Goal: Check status: Check status

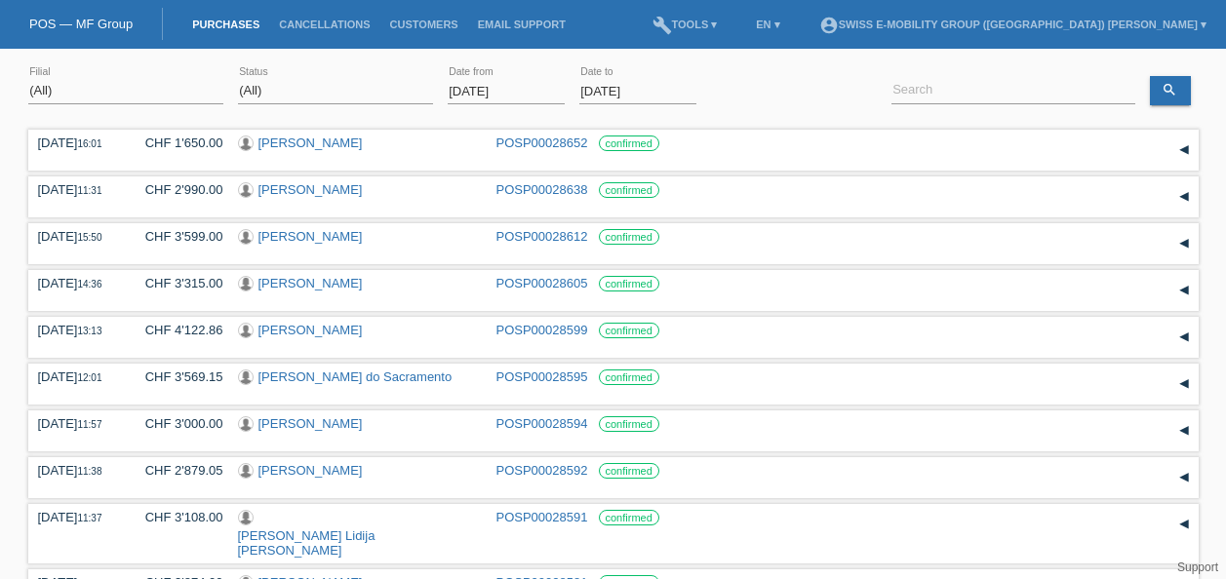
select select "ALL"
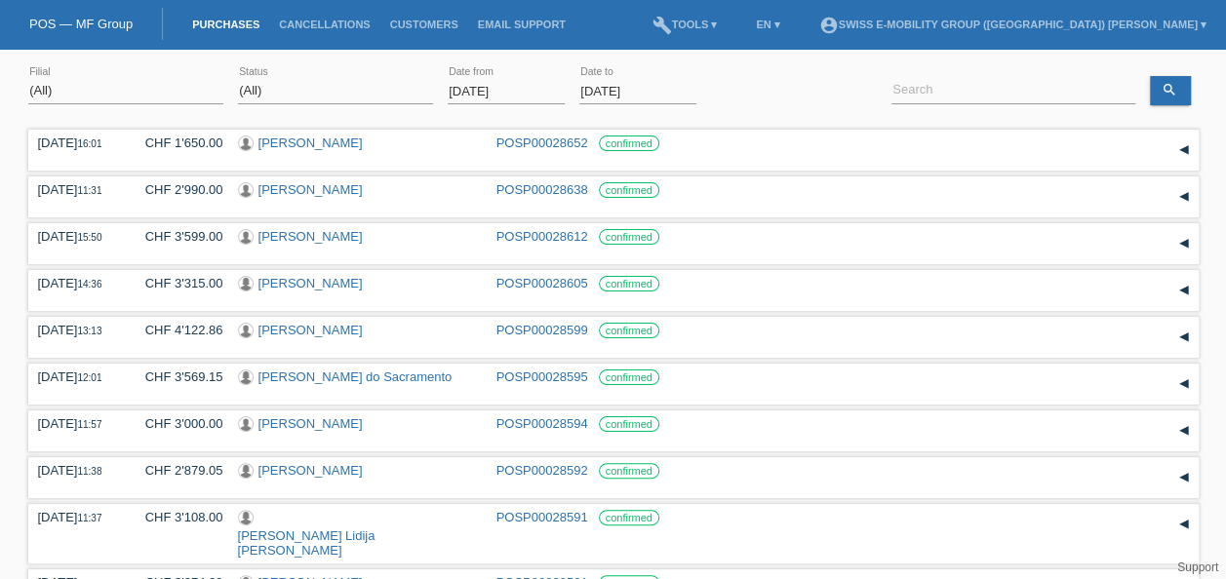
click at [532, 92] on input "[DATE]" at bounding box center [506, 91] width 117 height 24
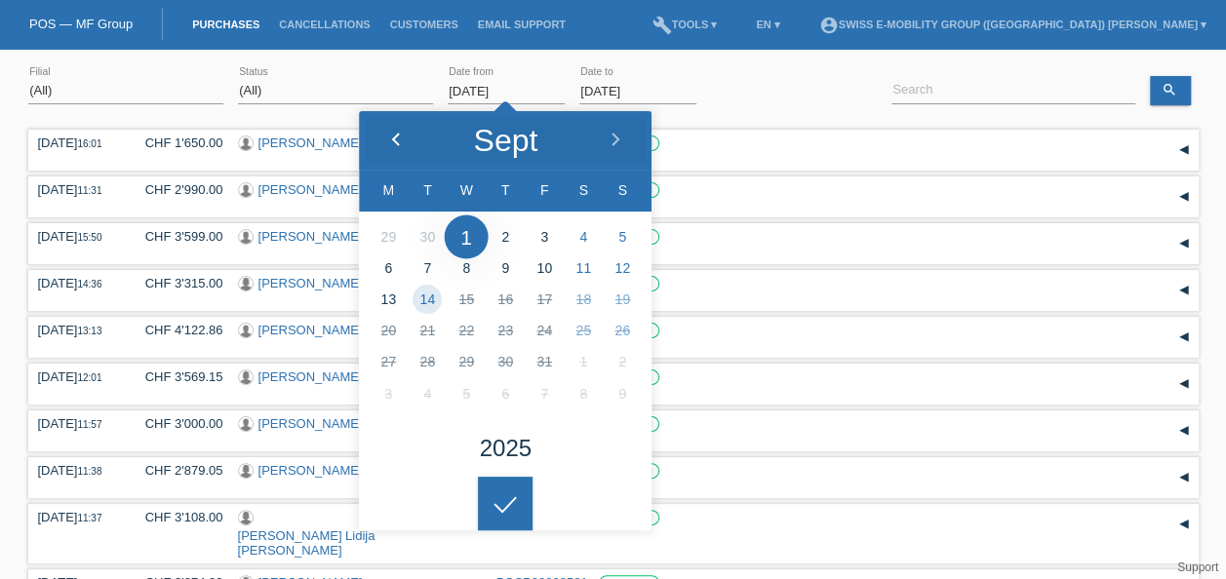
click at [388, 131] on div at bounding box center [395, 140] width 73 height 59
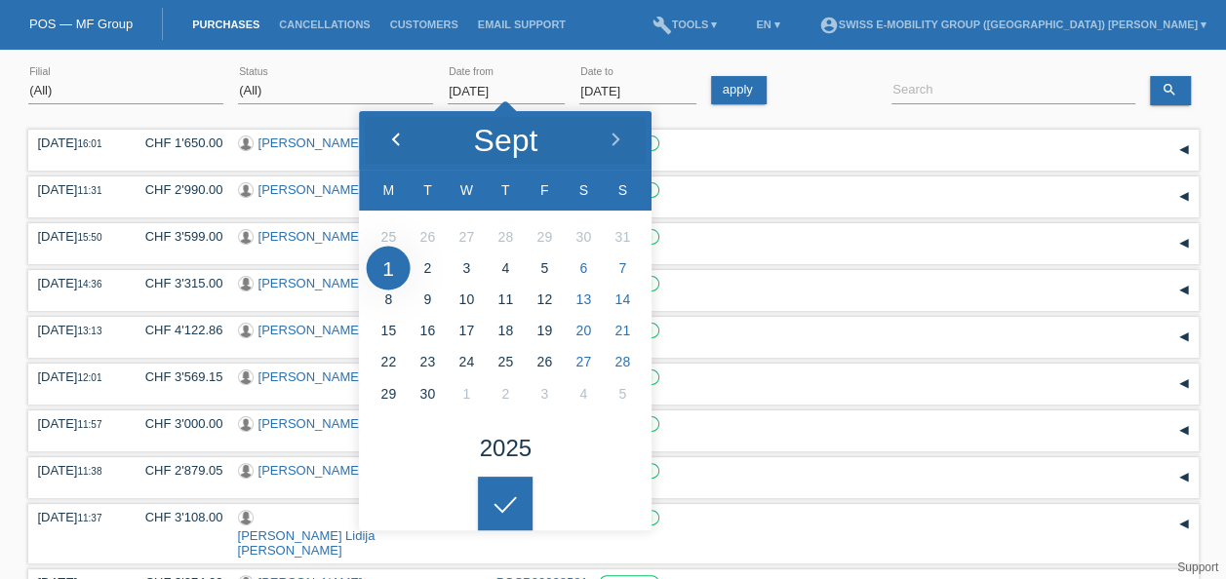
click at [388, 131] on div at bounding box center [395, 140] width 73 height 59
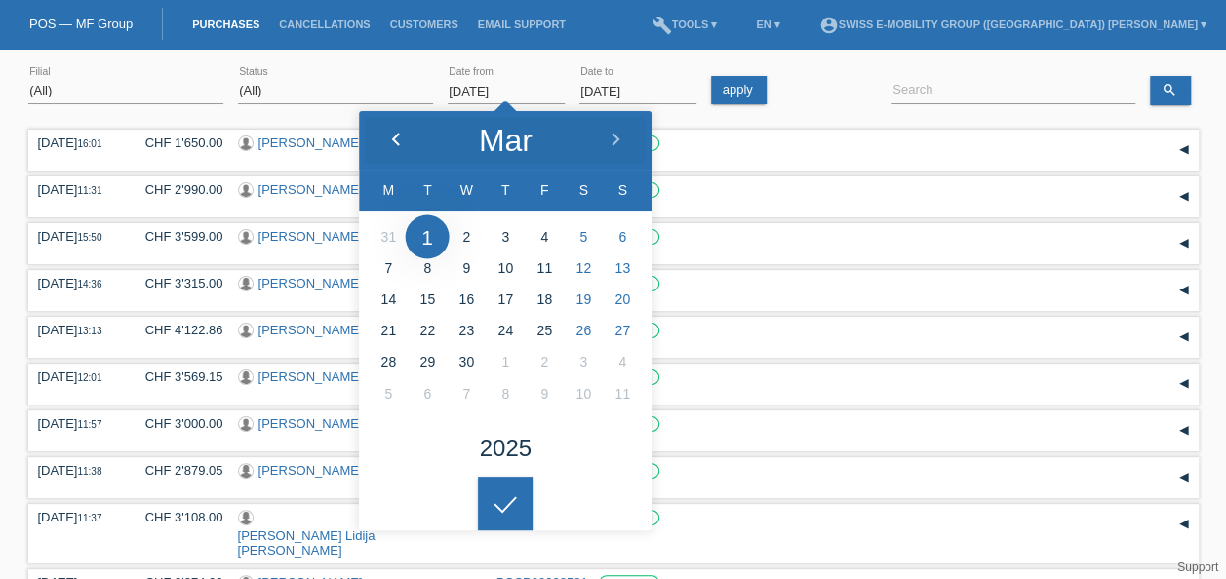
click at [388, 131] on div at bounding box center [395, 140] width 73 height 59
type input "[DATE]"
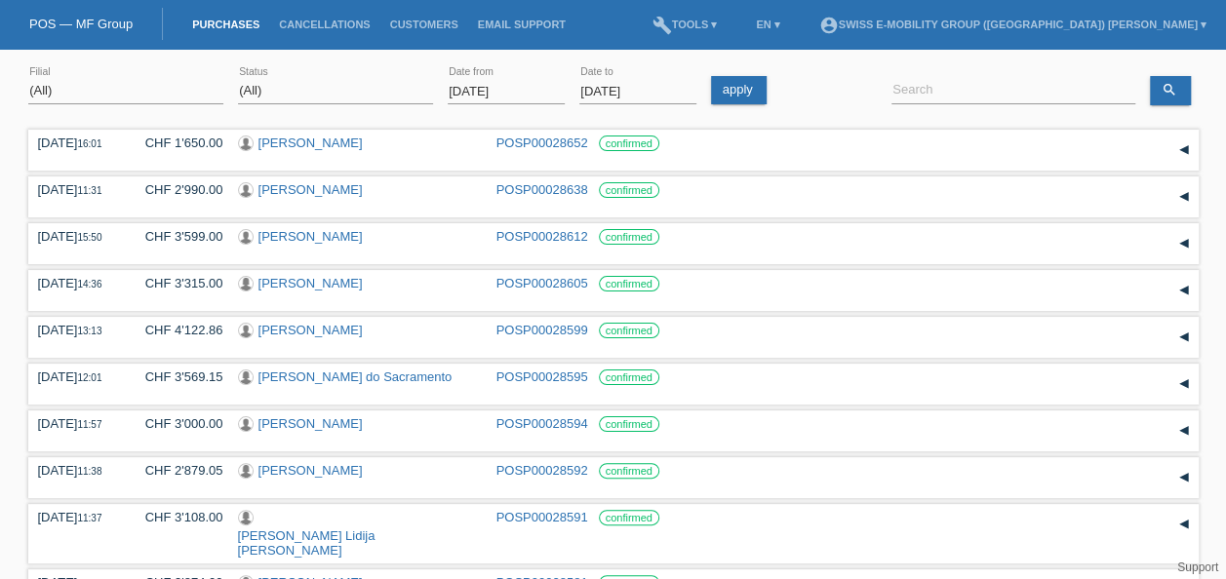
click at [508, 495] on body "You have saved the wrong login page in your bookmarks/favourites. Please do not…" at bounding box center [613, 397] width 1226 height 677
click at [938, 82] on input at bounding box center [1013, 91] width 244 height 24
click at [1154, 88] on link "search" at bounding box center [1170, 90] width 41 height 29
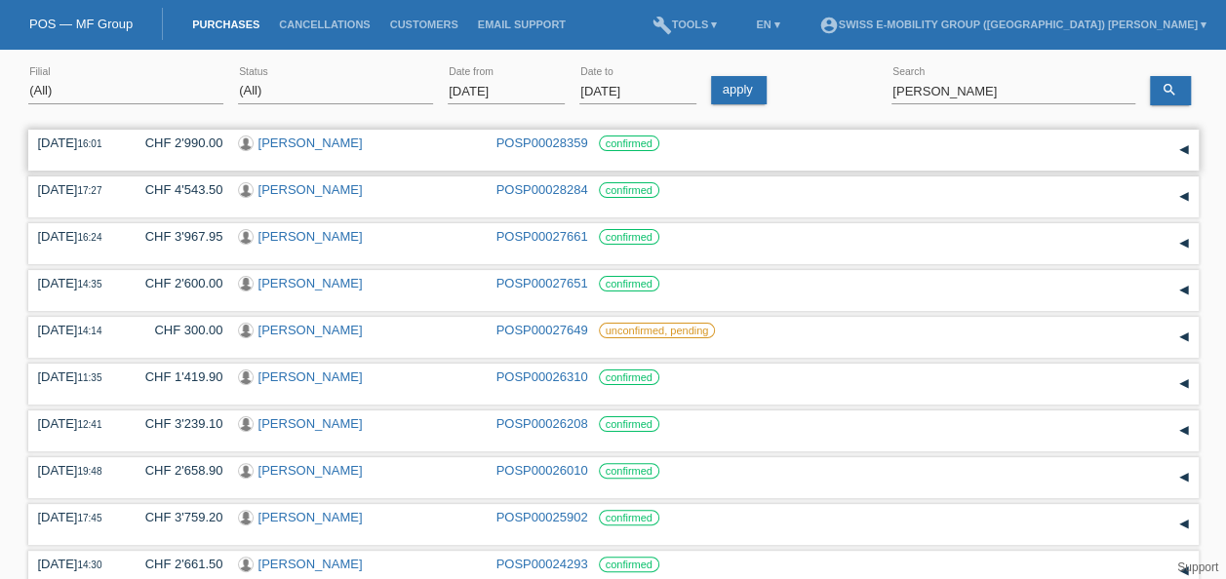
click at [98, 150] on div "[DATE] 16:01" at bounding box center [77, 143] width 78 height 15
click at [948, 98] on input "[PERSON_NAME]" at bounding box center [1013, 91] width 244 height 24
type input "s"
click at [1167, 96] on icon "search" at bounding box center [1169, 90] width 16 height 16
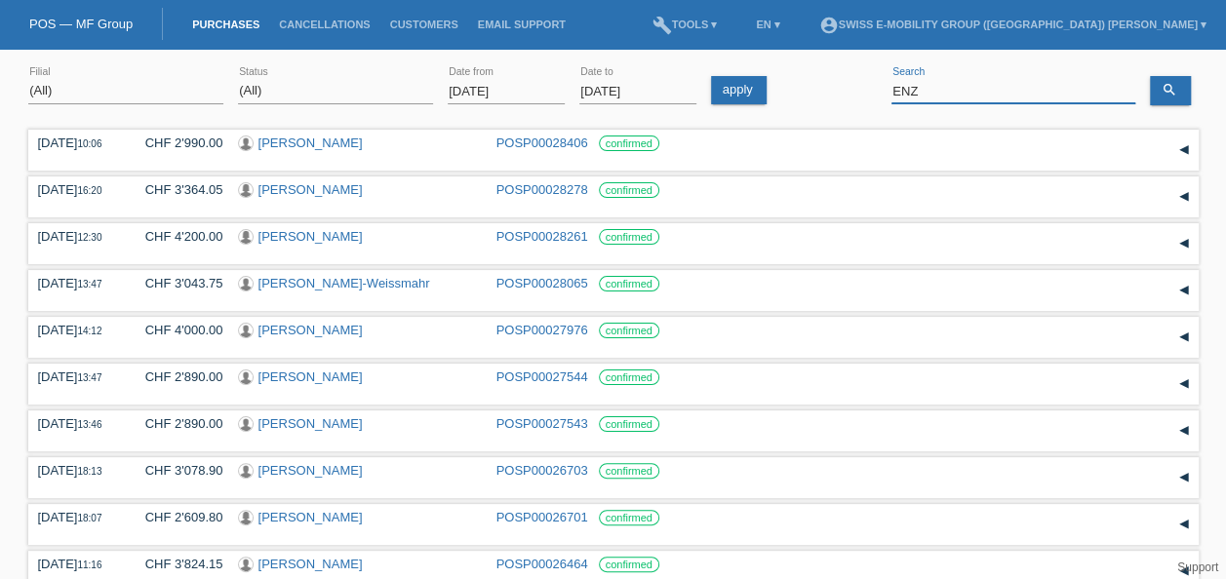
click at [938, 98] on input "ENZ" at bounding box center [1013, 91] width 244 height 24
type input "E"
click at [1175, 95] on icon "search" at bounding box center [1169, 90] width 16 height 16
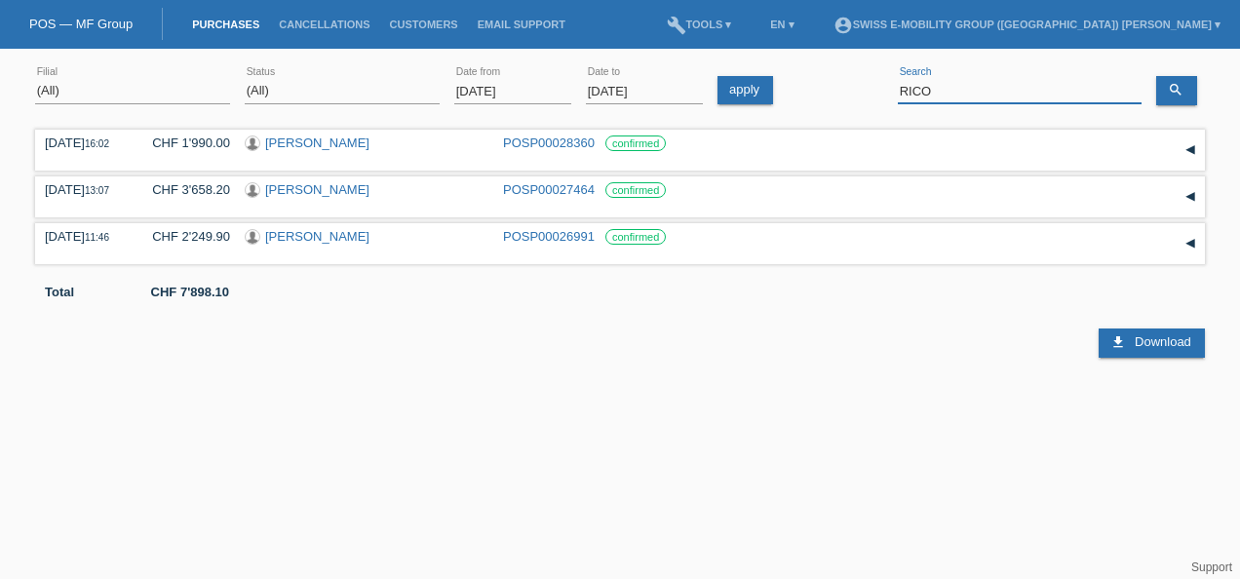
click at [973, 101] on input "RICO" at bounding box center [1020, 91] width 244 height 24
type input "R"
click at [1188, 85] on link "search" at bounding box center [1177, 90] width 41 height 29
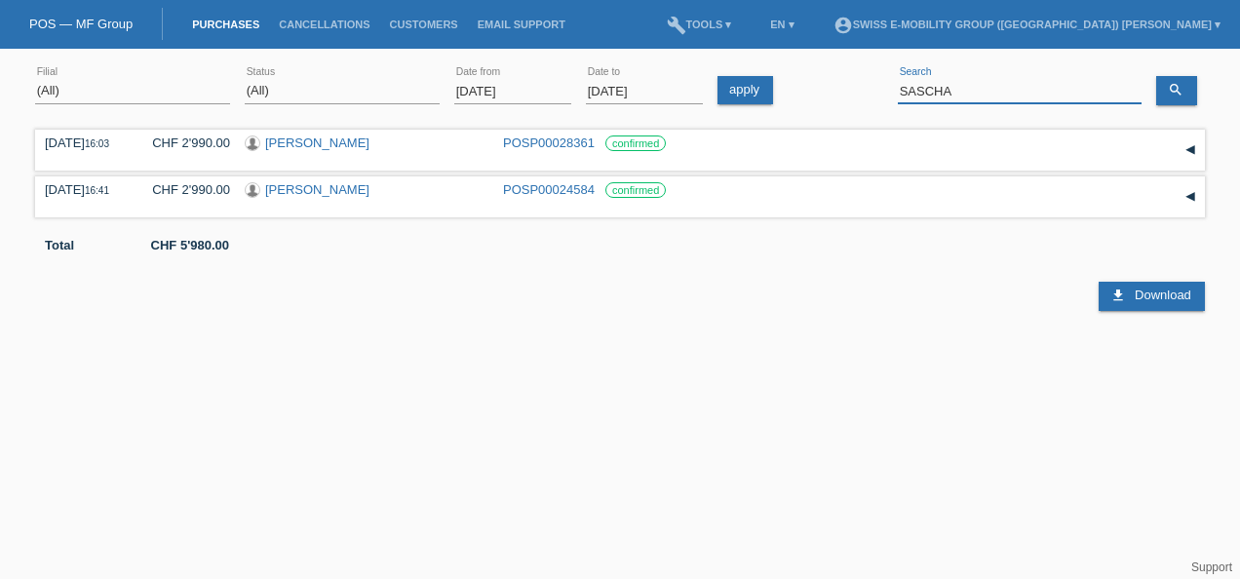
click at [994, 93] on input "SASCHA" at bounding box center [1020, 91] width 244 height 24
type input "S"
click at [1186, 89] on link "search" at bounding box center [1177, 90] width 41 height 29
click at [980, 92] on input "[PERSON_NAME]" at bounding box center [1020, 91] width 244 height 24
type input "U"
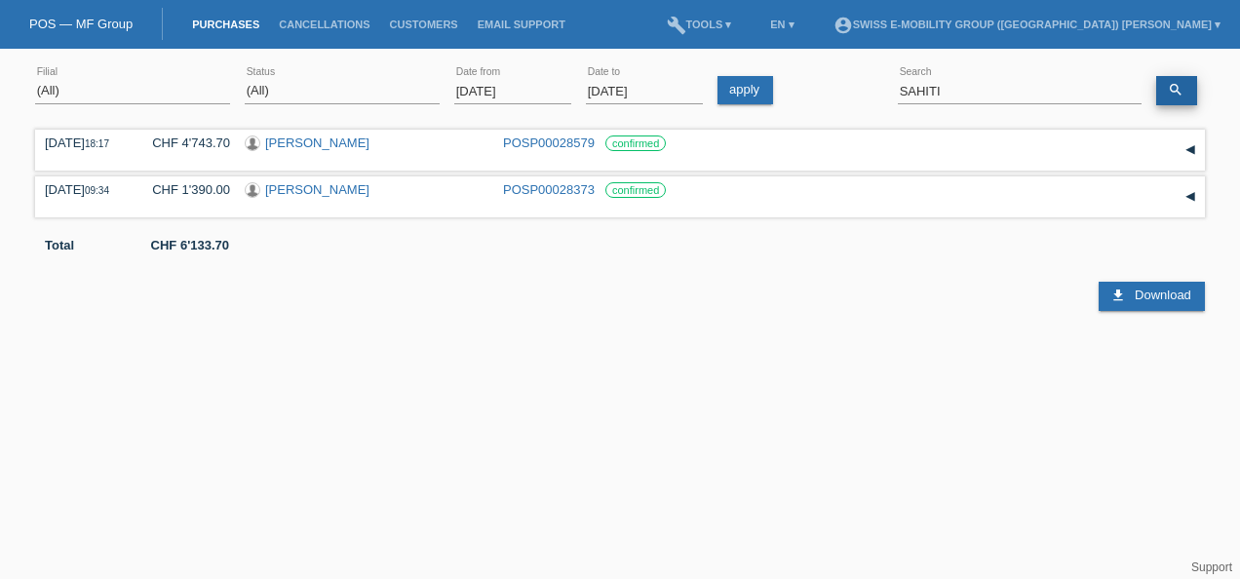
click at [1182, 79] on link "search" at bounding box center [1177, 90] width 41 height 29
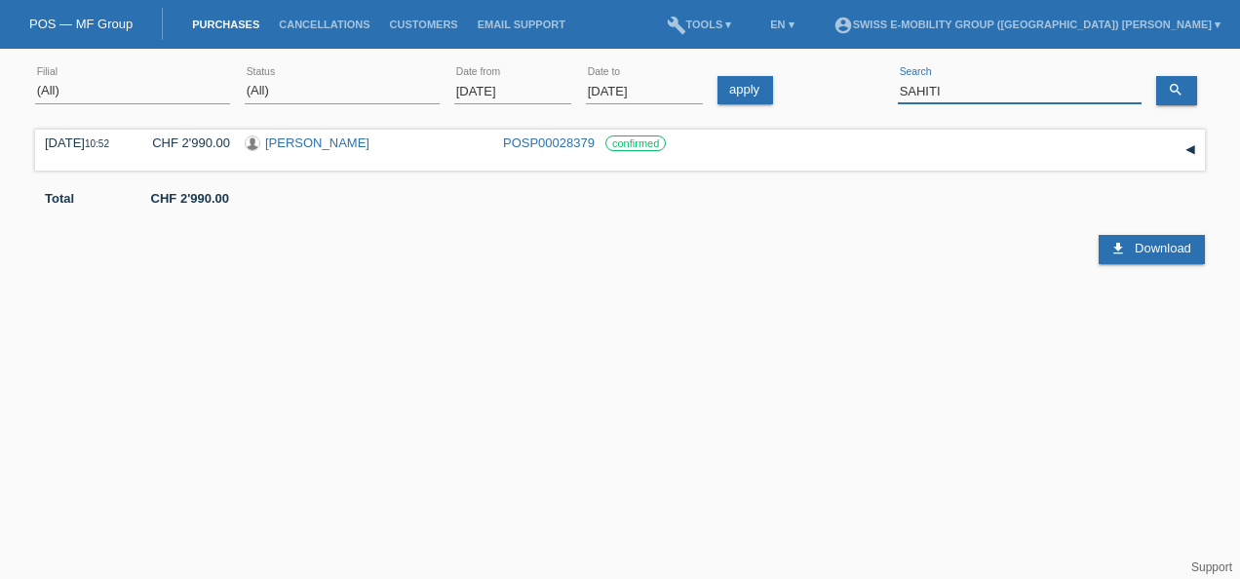
click at [990, 98] on input "SAHITI" at bounding box center [1020, 91] width 244 height 24
type input "S"
type input "[PERSON_NAME]"
click at [1182, 91] on icon "search" at bounding box center [1176, 90] width 16 height 16
